Goal: Task Accomplishment & Management: Manage account settings

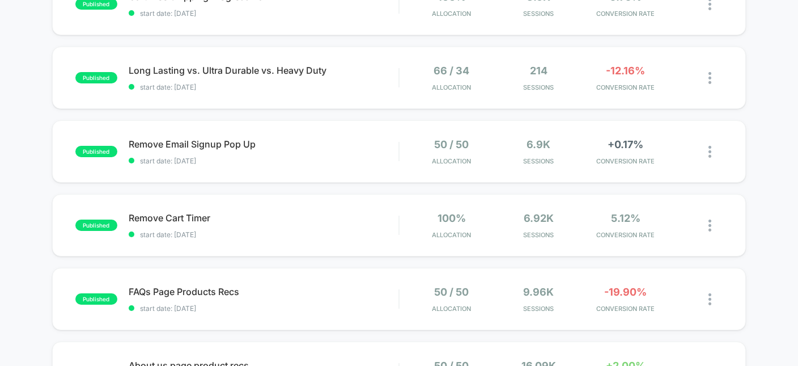
scroll to position [444, 0]
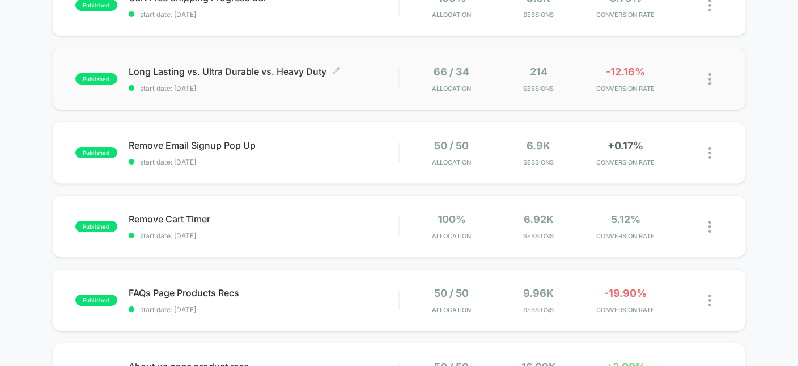
click at [172, 78] on div "Long Lasting vs. Ultra Durable vs. Heavy Duty Click to edit experience details …" at bounding box center [264, 79] width 270 height 27
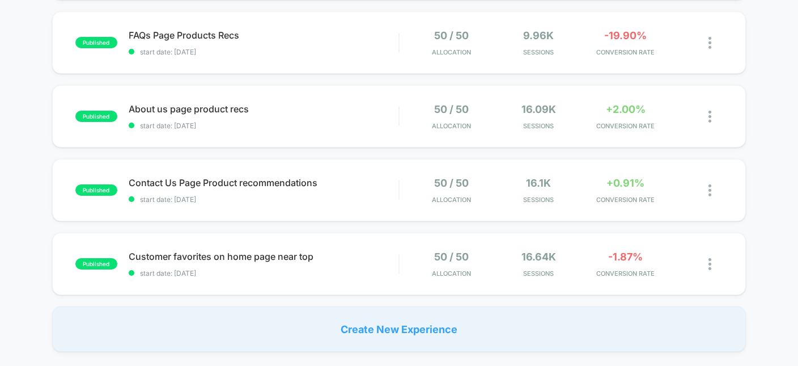
scroll to position [703, 0]
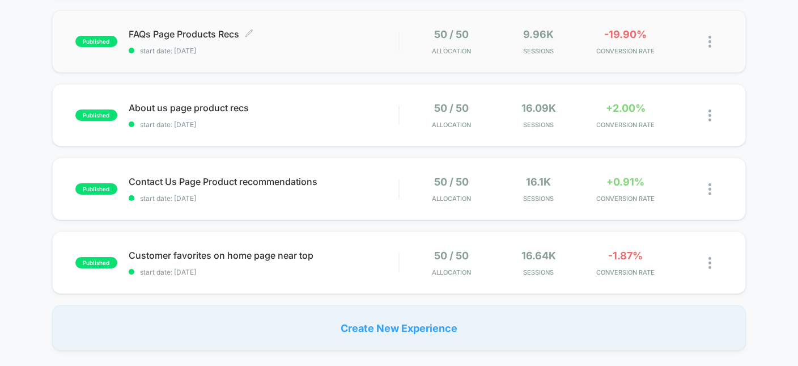
click at [178, 36] on span "FAQs Page Products Recs Click to edit experience details" at bounding box center [264, 33] width 270 height 11
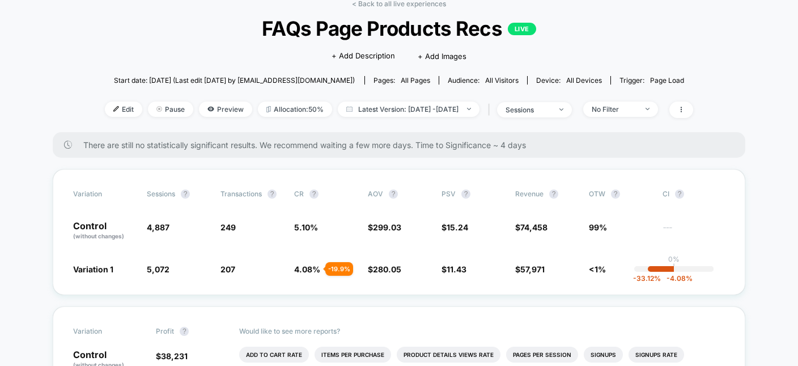
scroll to position [58, 0]
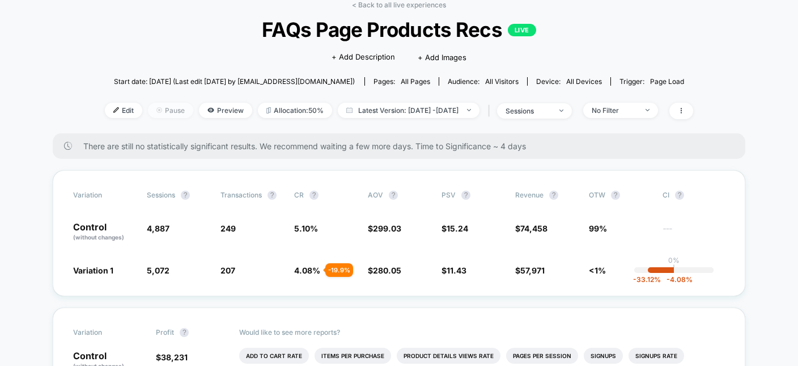
click at [152, 115] on span "Pause" at bounding box center [170, 110] width 45 height 15
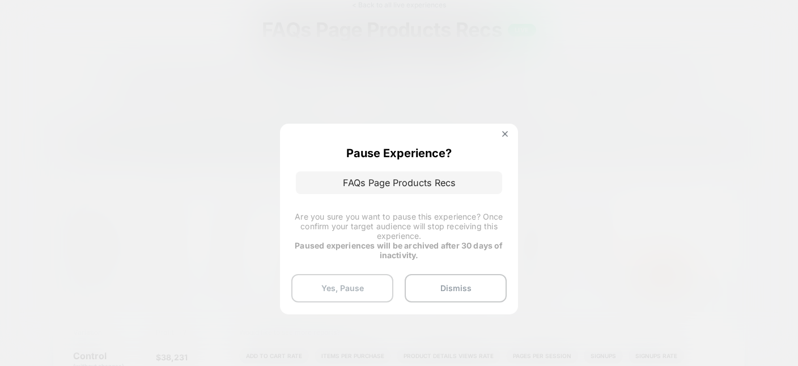
click at [361, 283] on button "Yes, Pause" at bounding box center [342, 288] width 102 height 28
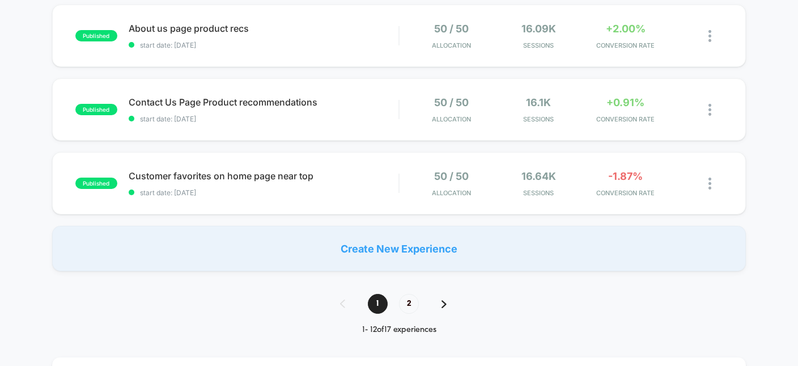
scroll to position [783, 0]
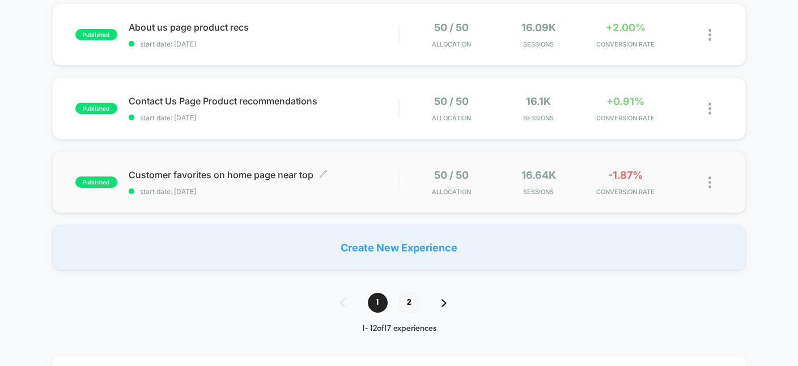
click at [262, 177] on span "Customer favorites on home page near top Click to edit experience details" at bounding box center [264, 174] width 270 height 11
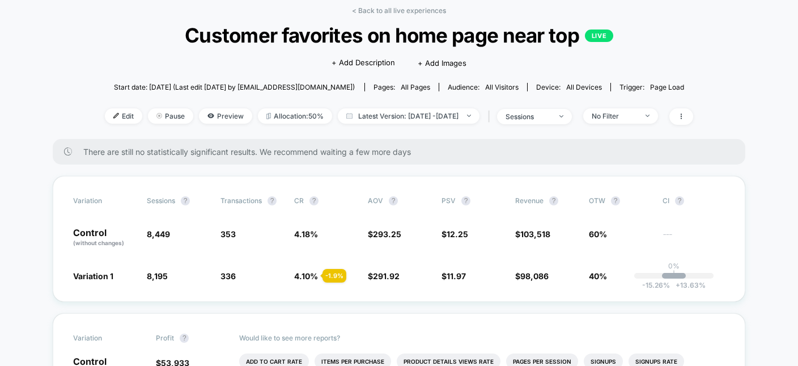
scroll to position [51, 0]
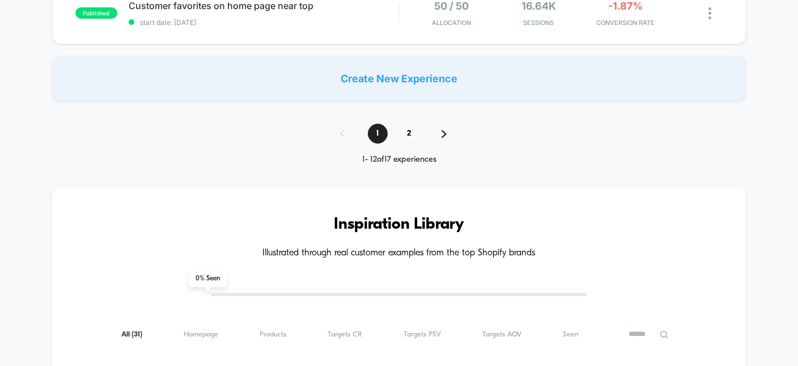
scroll to position [952, 0]
click at [416, 135] on span "2" at bounding box center [409, 134] width 20 height 20
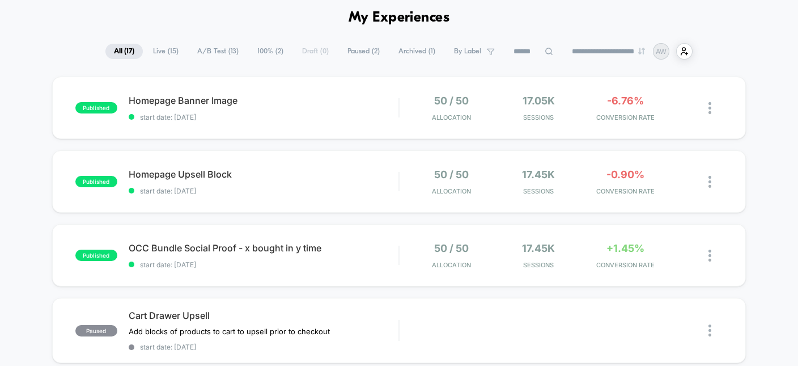
scroll to position [36, 0]
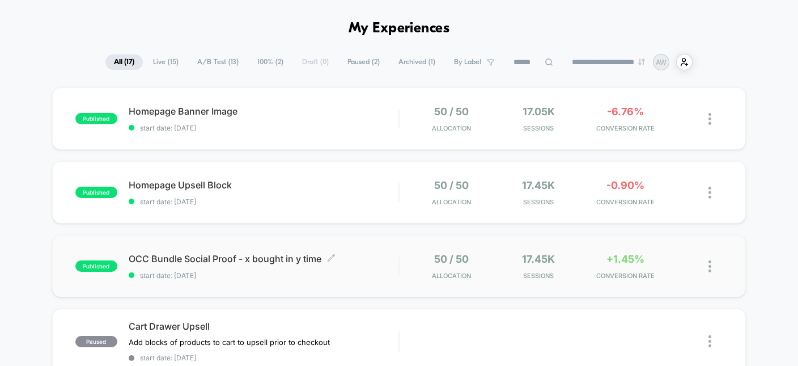
click at [184, 260] on span "OCC Bundle Social Proof - x bought in y time Click to edit experience details" at bounding box center [264, 258] width 270 height 11
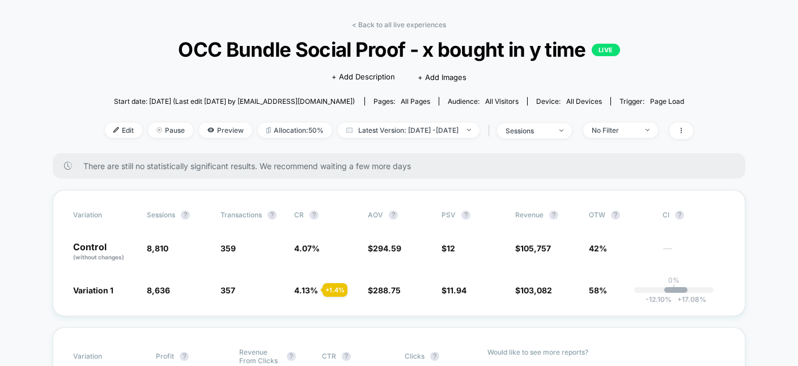
scroll to position [38, 0]
